Goal: Navigation & Orientation: Find specific page/section

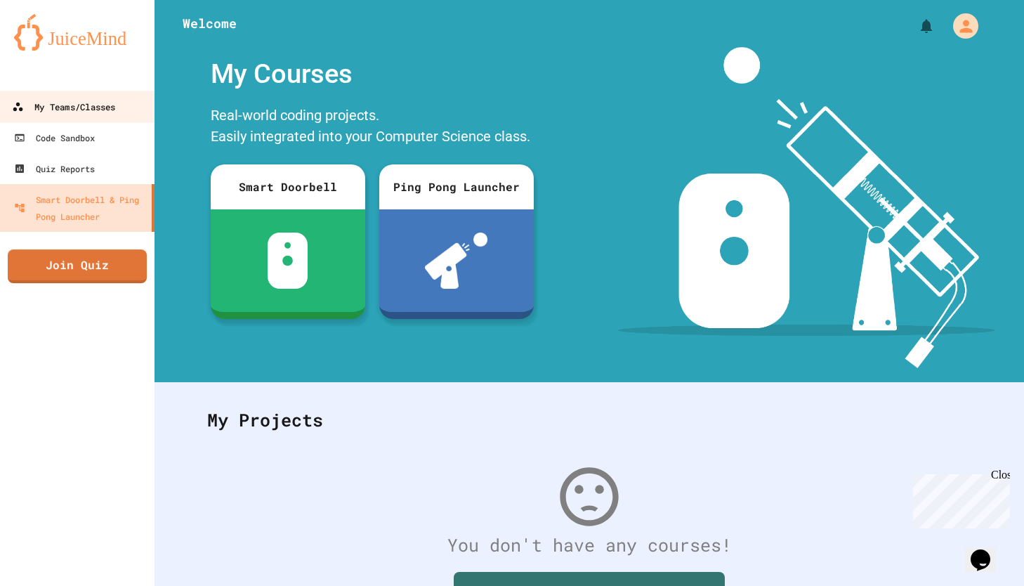
click at [45, 100] on div "My Teams/Classes" at bounding box center [63, 107] width 103 height 18
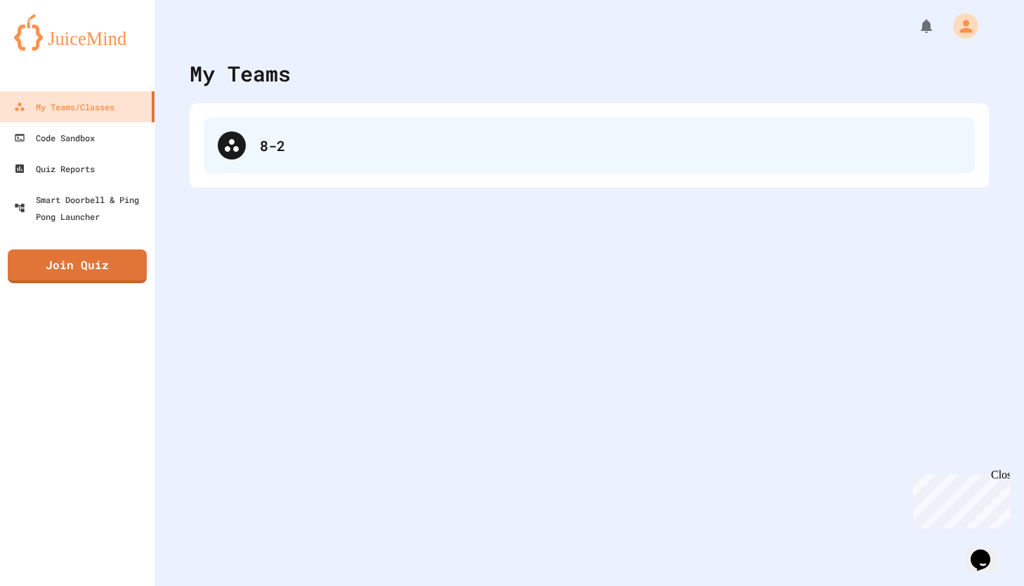
click at [329, 141] on div "8-2" at bounding box center [610, 145] width 701 height 21
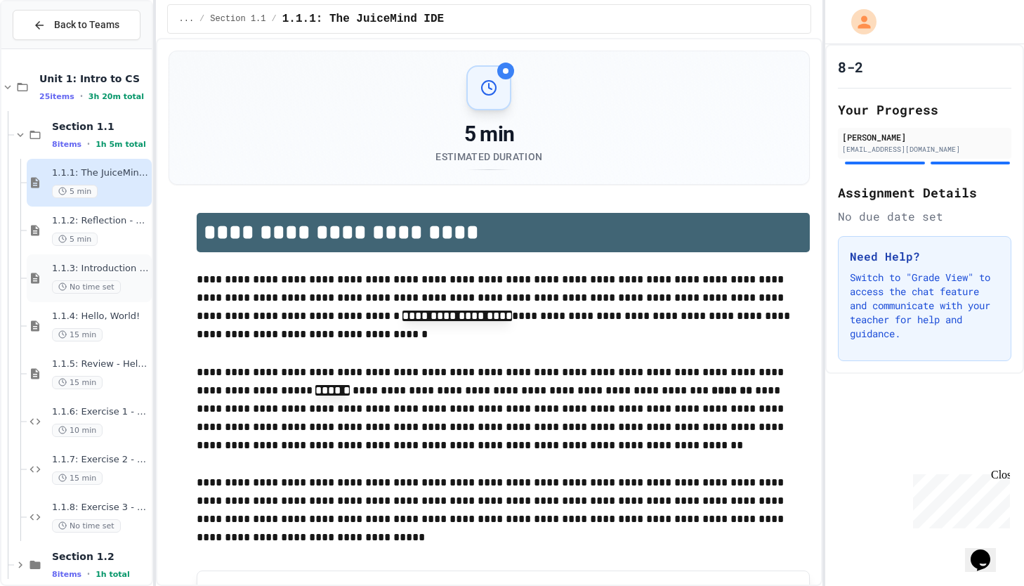
scroll to position [544, 0]
